Goal: Task Accomplishment & Management: Manage account settings

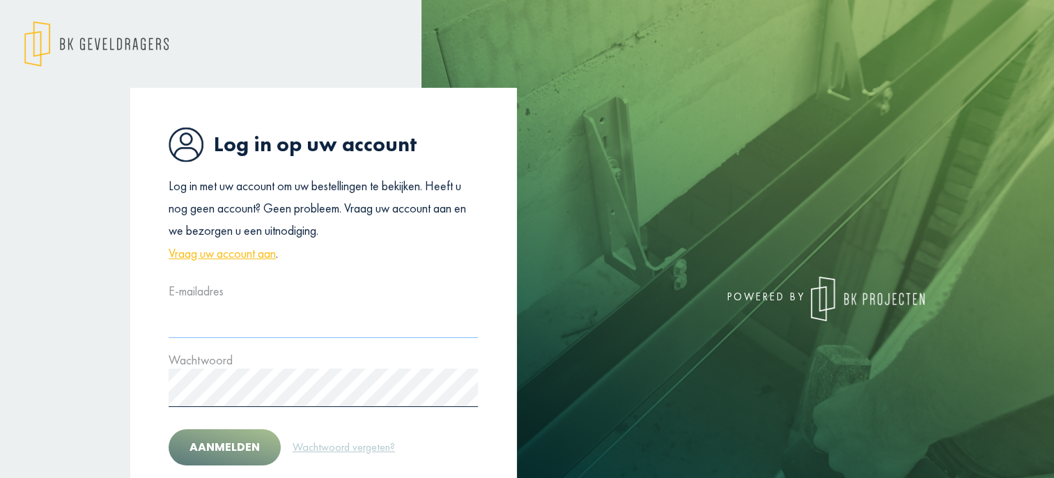
type input "**********"
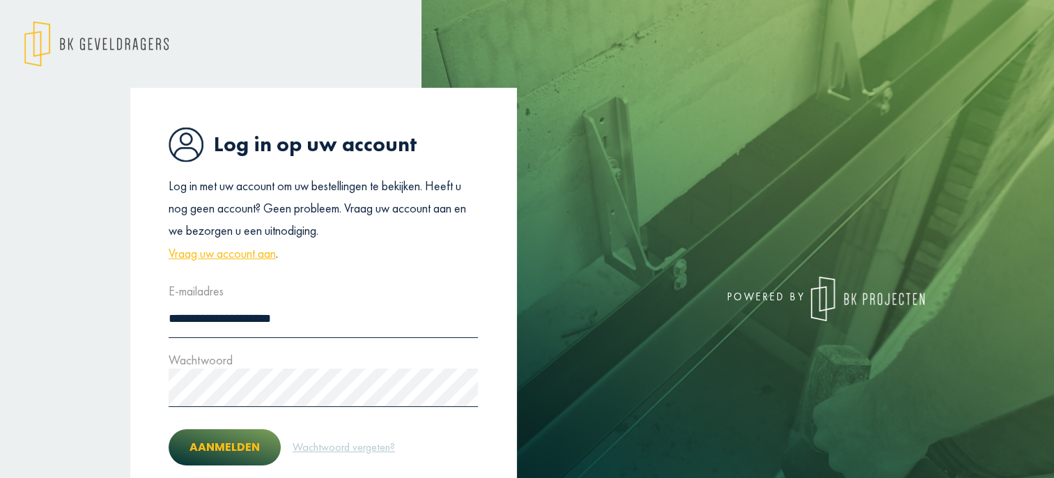
click at [225, 443] on button "Aanmelden" at bounding box center [225, 447] width 112 height 36
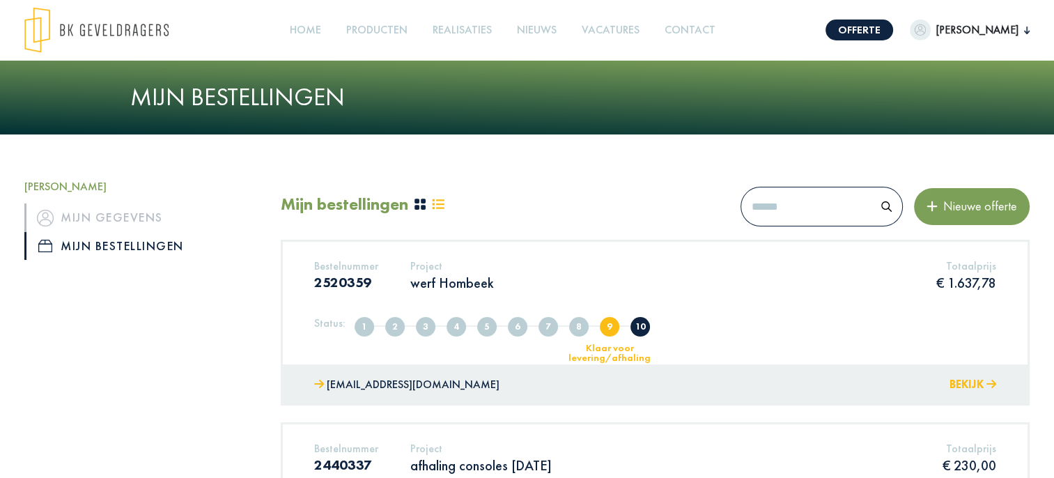
click at [969, 380] on button "Bekijk" at bounding box center [973, 385] width 47 height 20
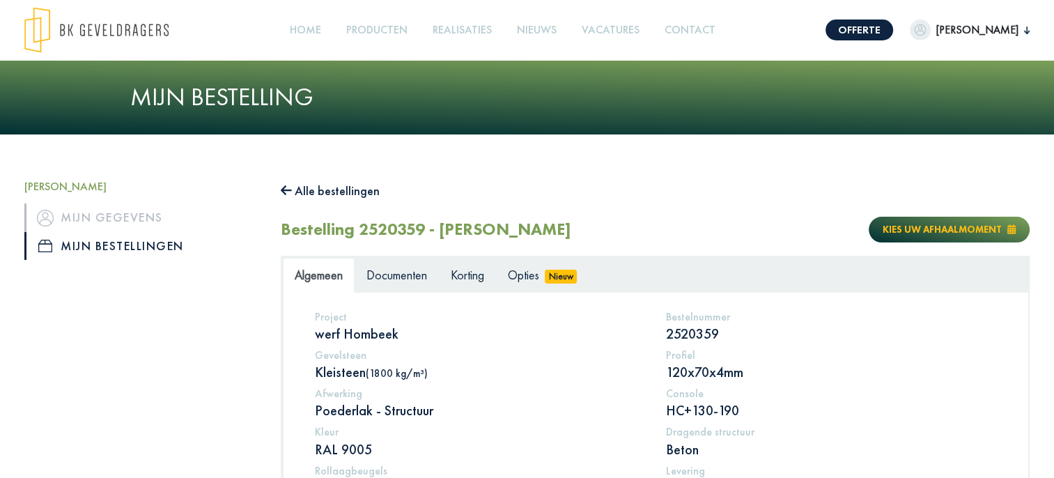
click at [934, 224] on span "Kies uw afhaalmoment" at bounding box center [942, 229] width 119 height 13
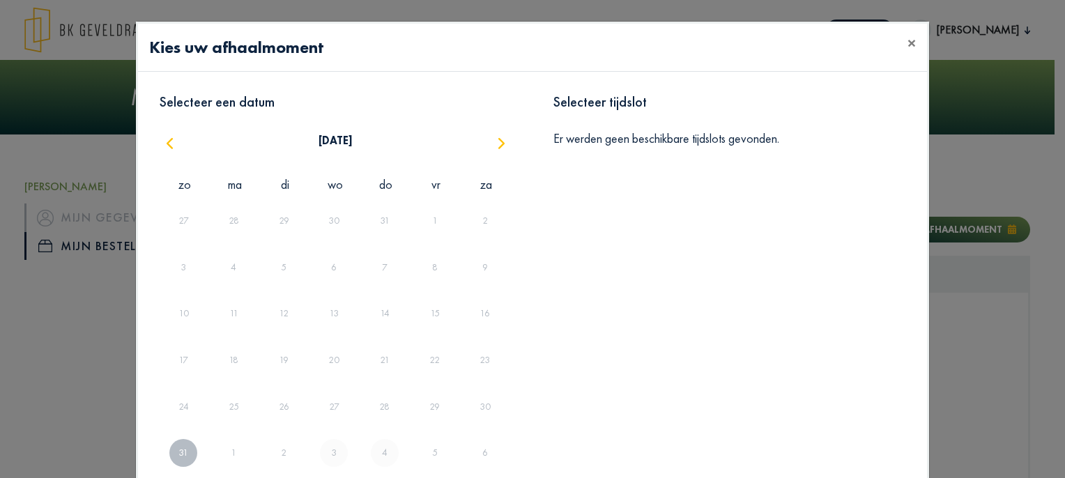
click at [496, 144] on span "button" at bounding box center [501, 143] width 19 height 19
click at [328, 216] on link "3" at bounding box center [333, 220] width 11 height 23
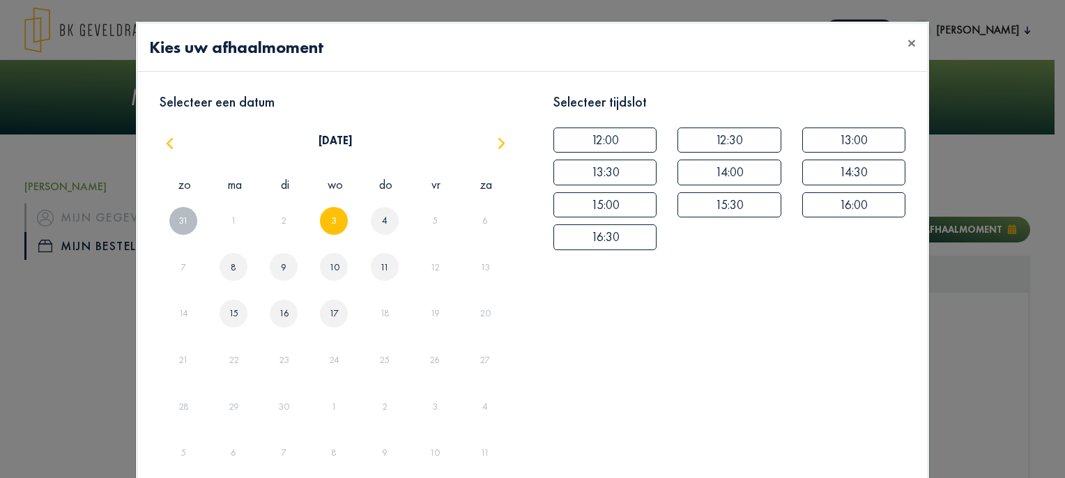
click at [384, 217] on link "4" at bounding box center [384, 220] width 11 height 23
click at [222, 265] on div "8" at bounding box center [235, 267] width 50 height 47
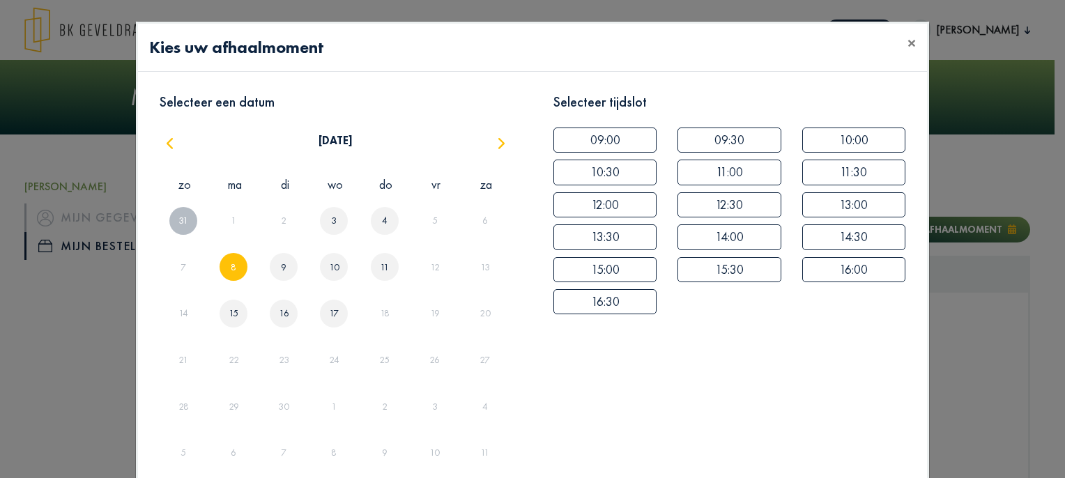
click at [282, 267] on link "9" at bounding box center [283, 267] width 11 height 23
click at [332, 272] on link "10" at bounding box center [334, 267] width 16 height 23
click at [907, 47] on span "×" at bounding box center [911, 43] width 8 height 22
